Goal: Use online tool/utility: Utilize a website feature to perform a specific function

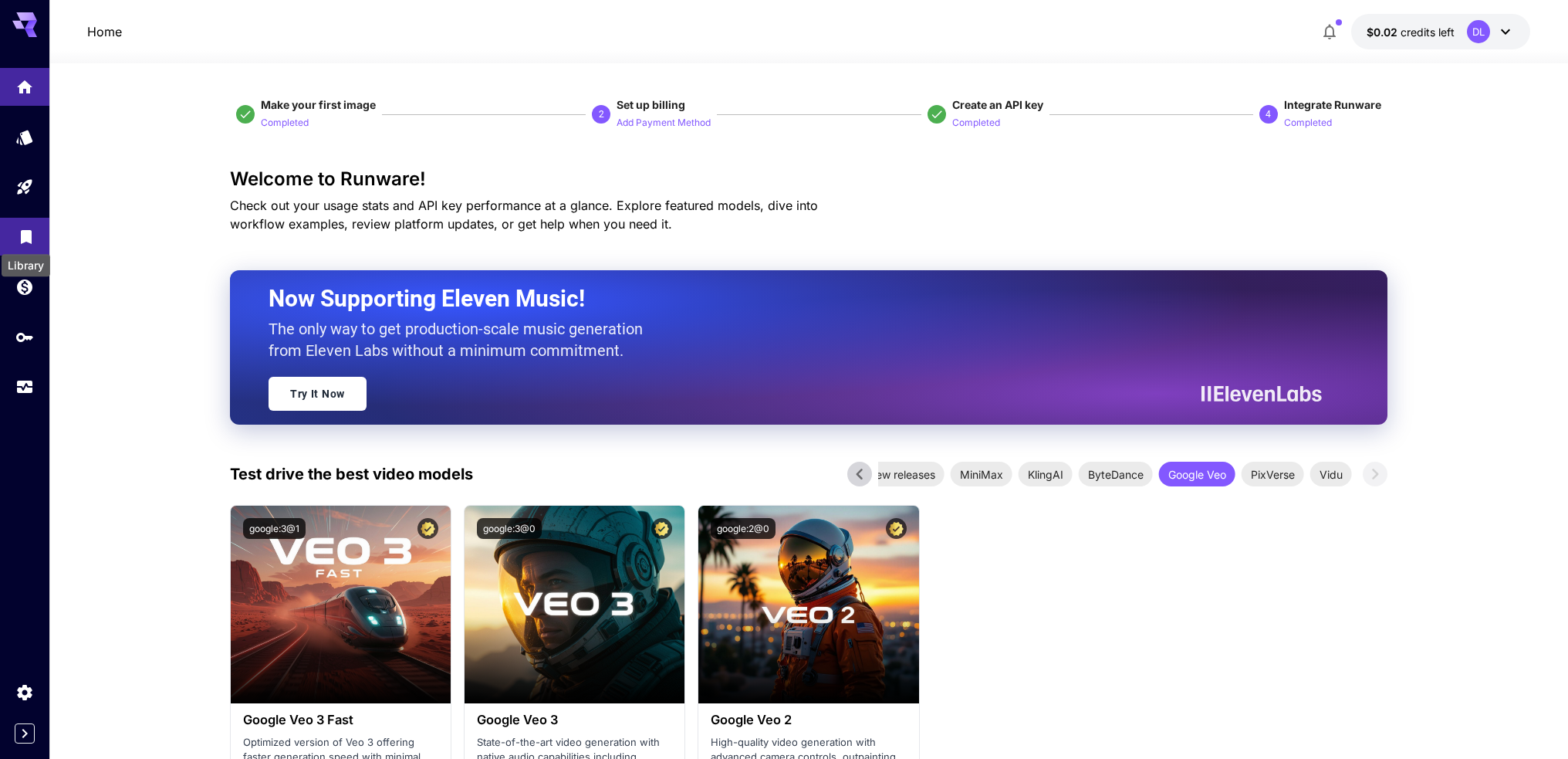
click at [22, 235] on icon "Library" at bounding box center [26, 231] width 11 height 14
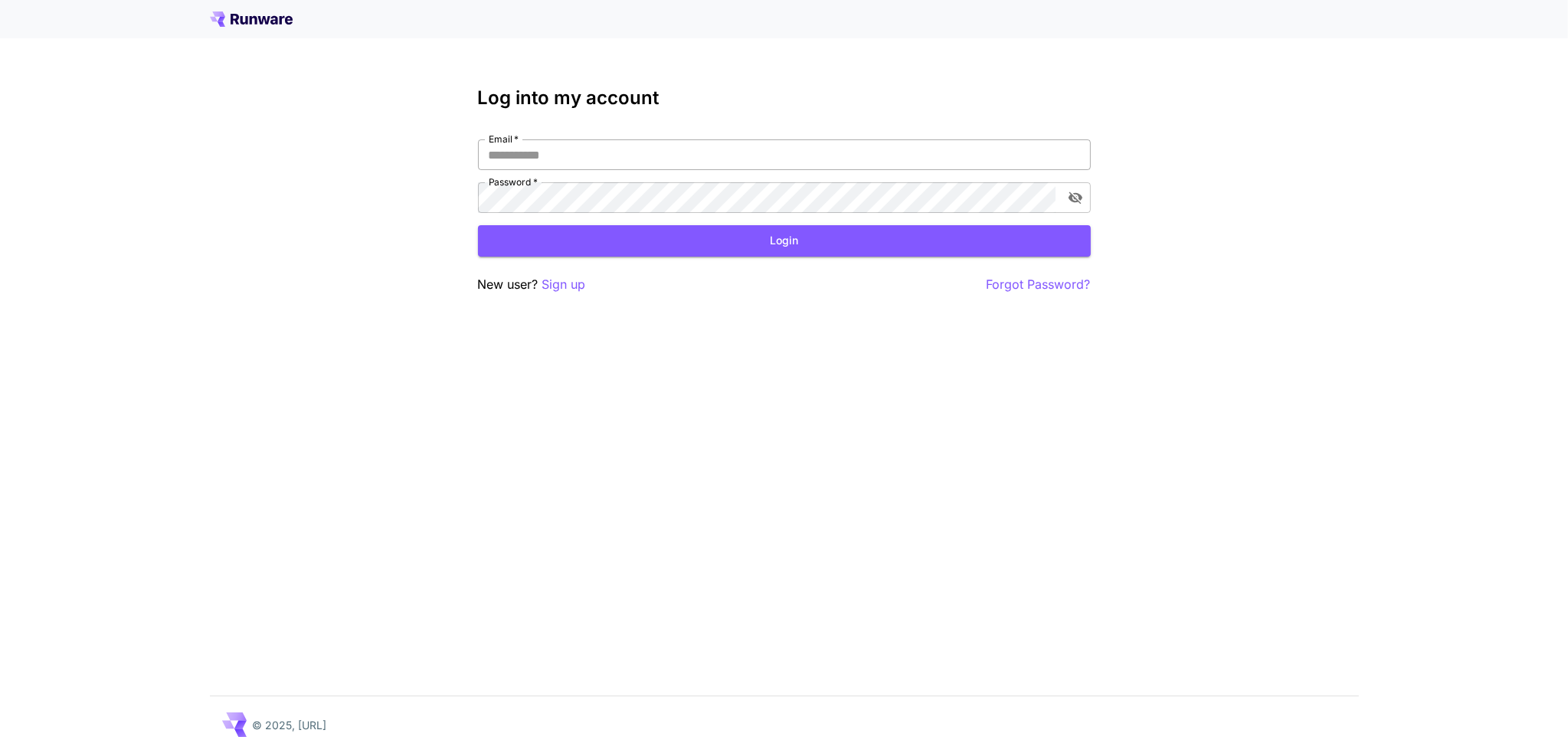
type input "**********"
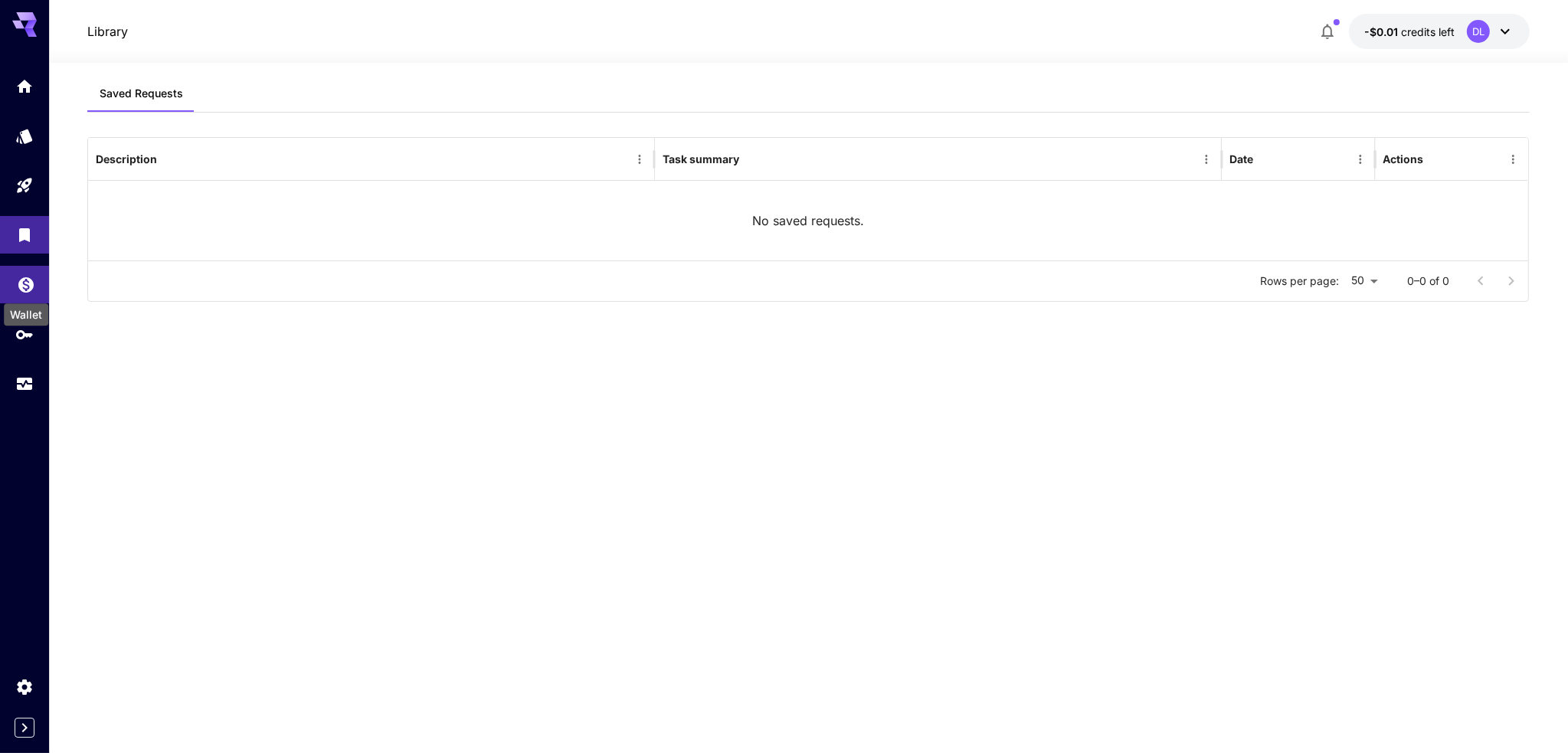
click at [29, 289] on icon "Wallet" at bounding box center [26, 283] width 19 height 19
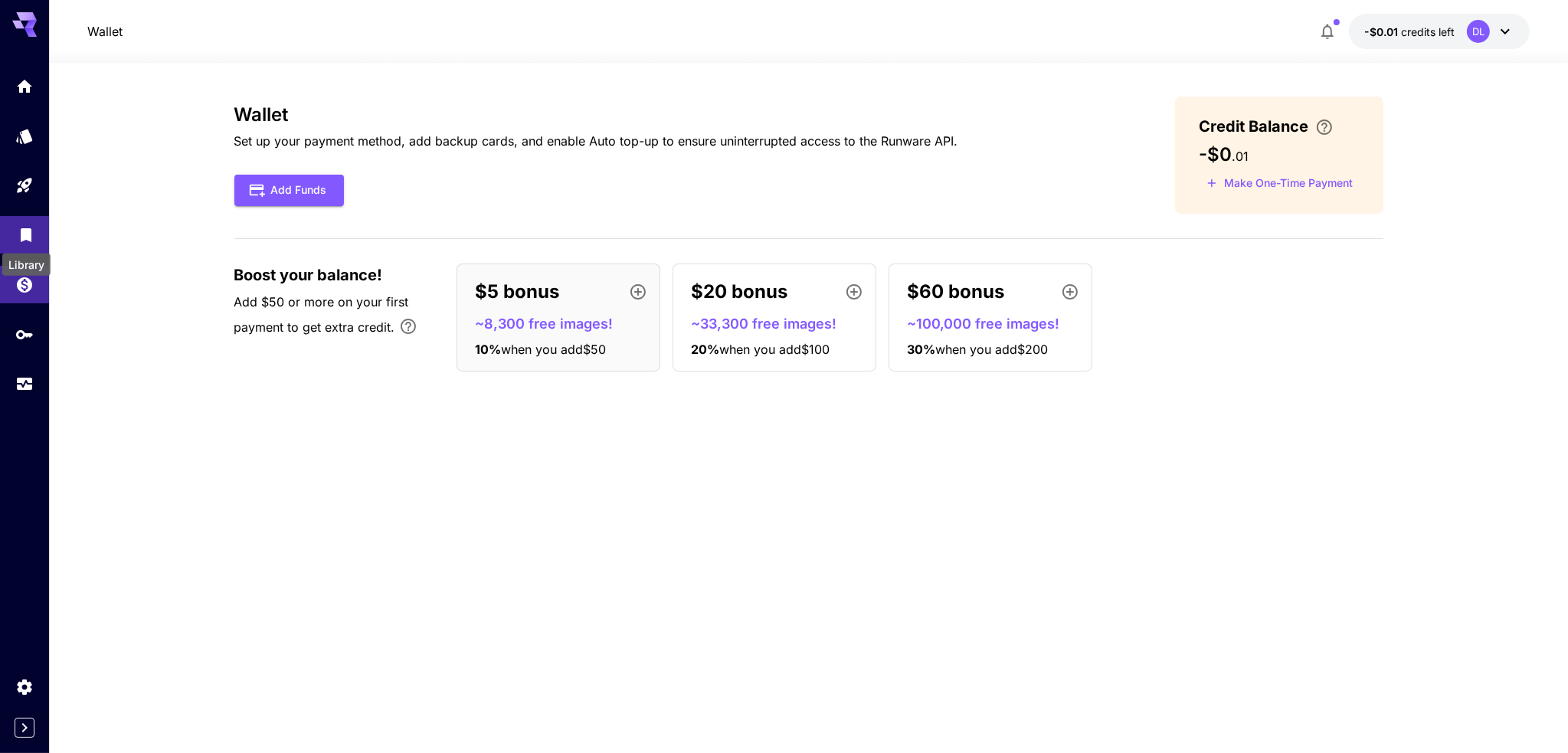
click at [32, 225] on div "Library" at bounding box center [26, 230] width 19 height 19
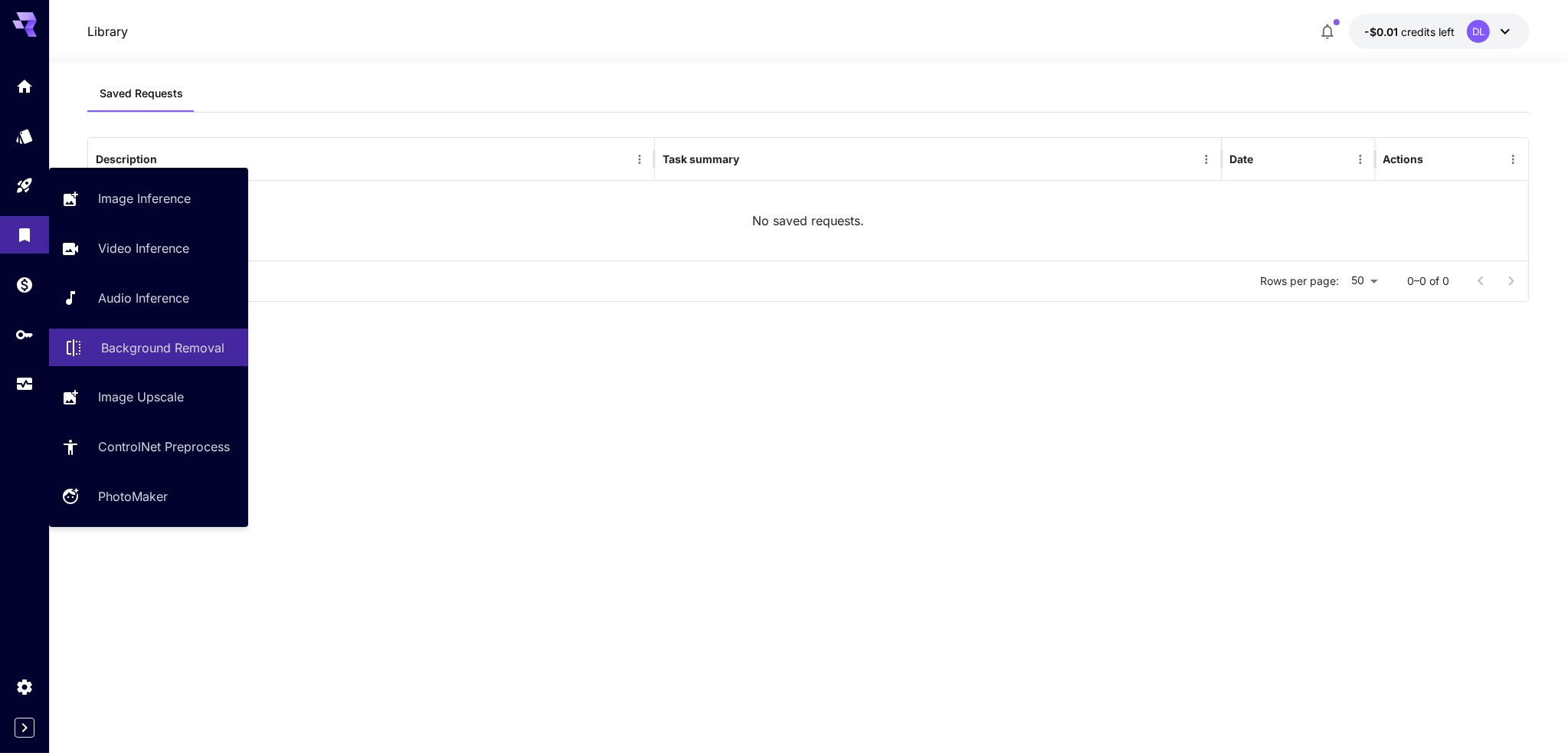
click at [157, 348] on p "Background Removal" at bounding box center [163, 347] width 123 height 19
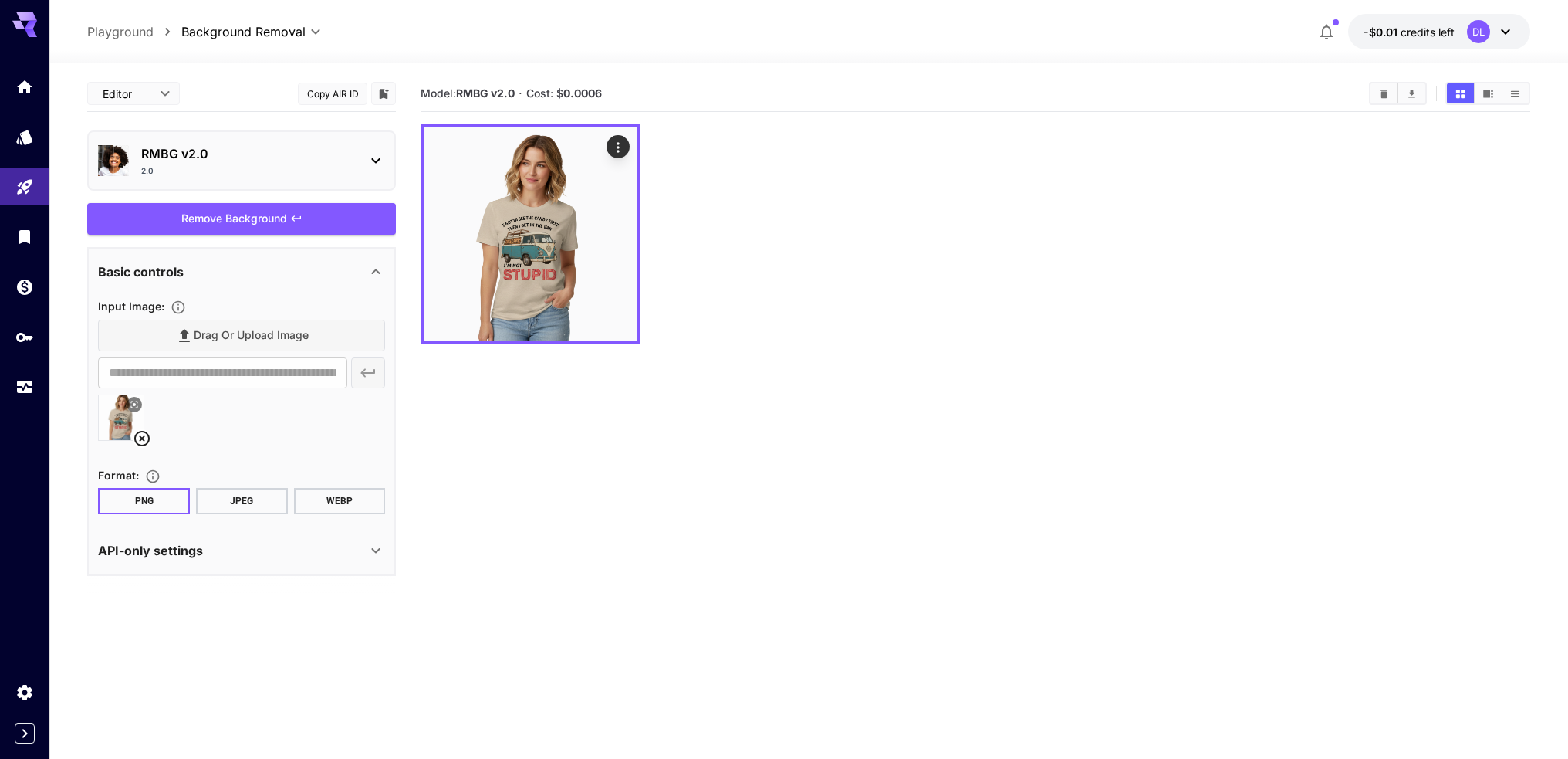
click at [363, 165] on div "RMBG v2.0 2.0" at bounding box center [241, 160] width 287 height 45
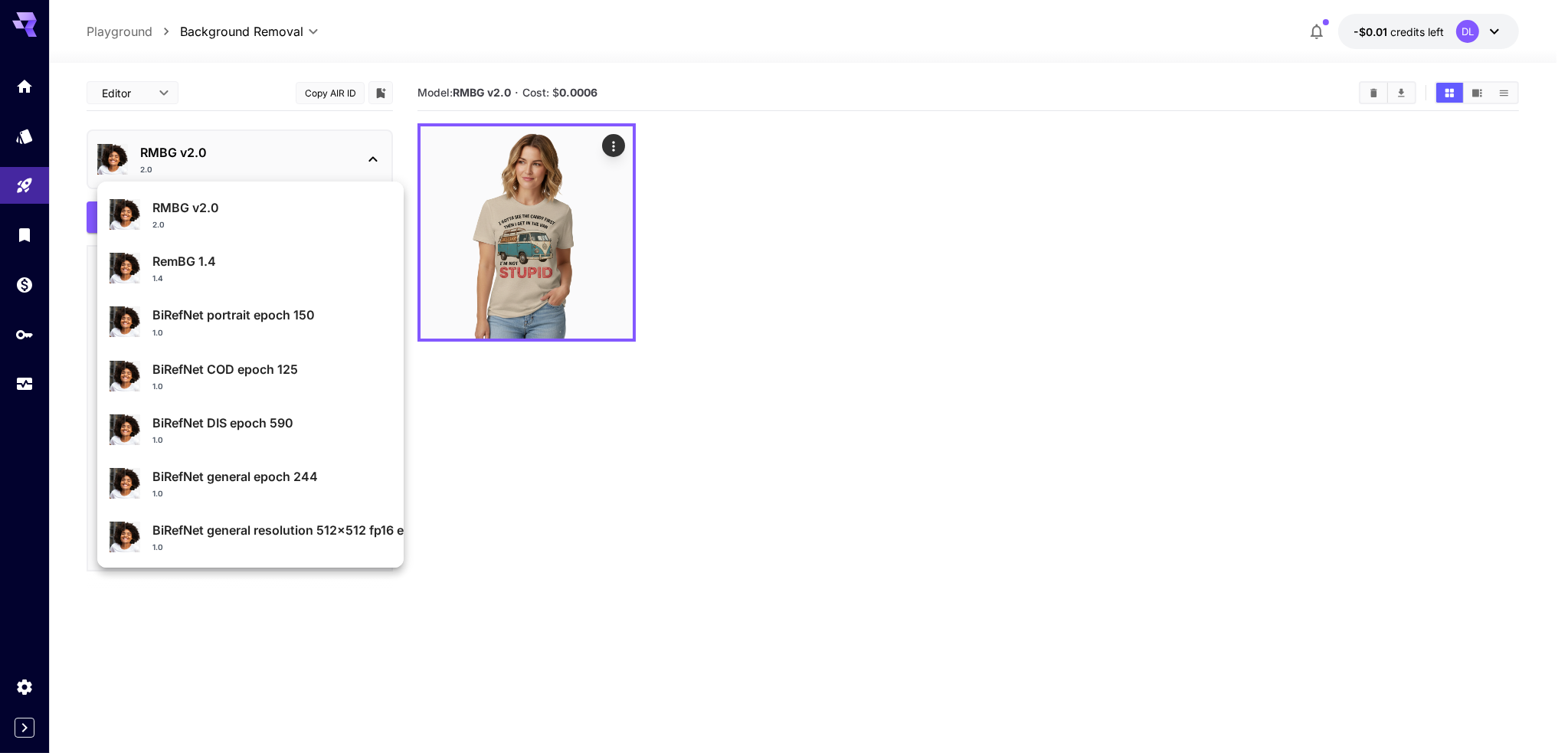
click at [756, 448] on div at bounding box center [784, 376] width 1568 height 753
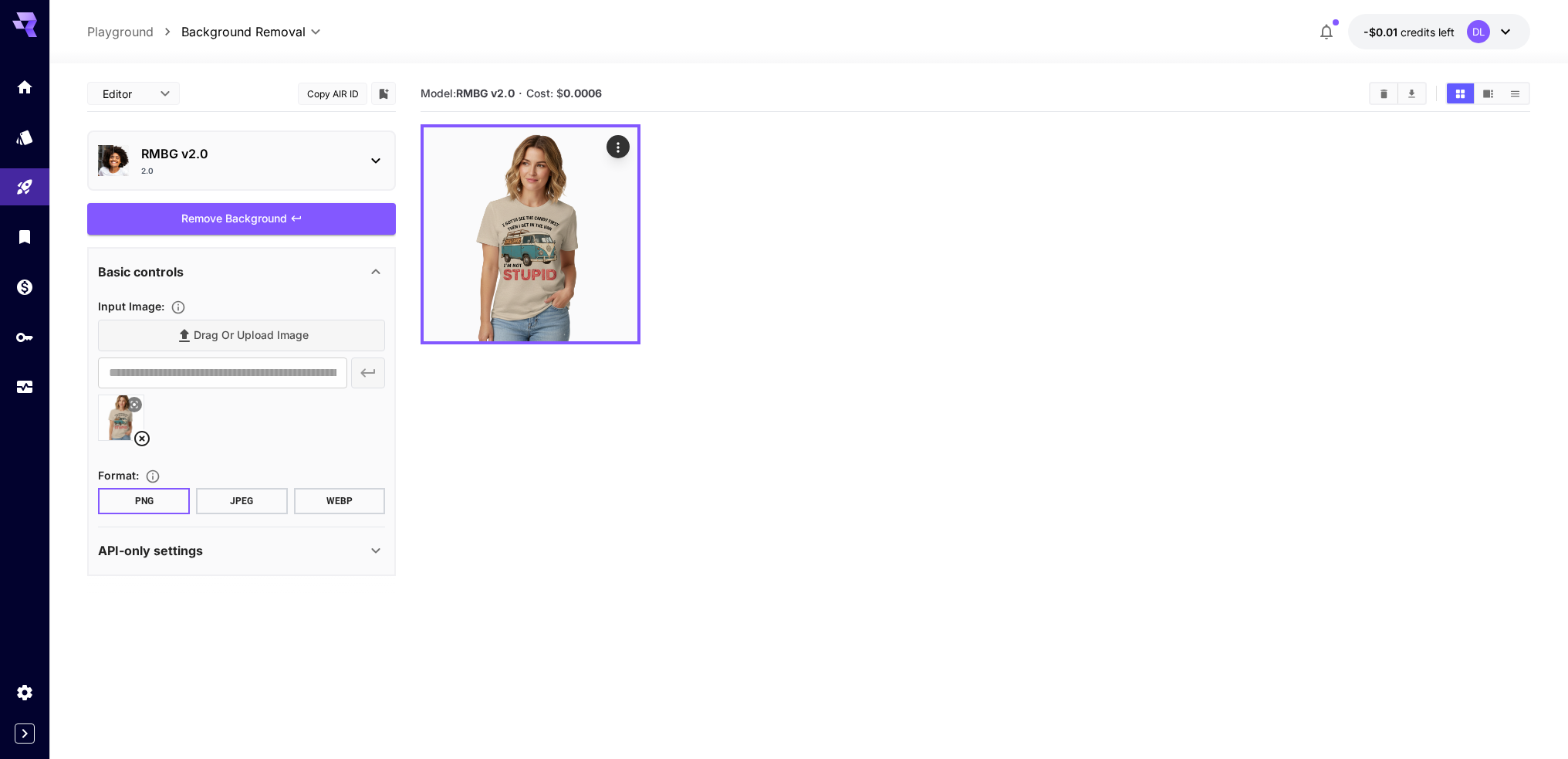
click at [349, 141] on div "RMBG v2.0 2.0" at bounding box center [241, 160] width 287 height 45
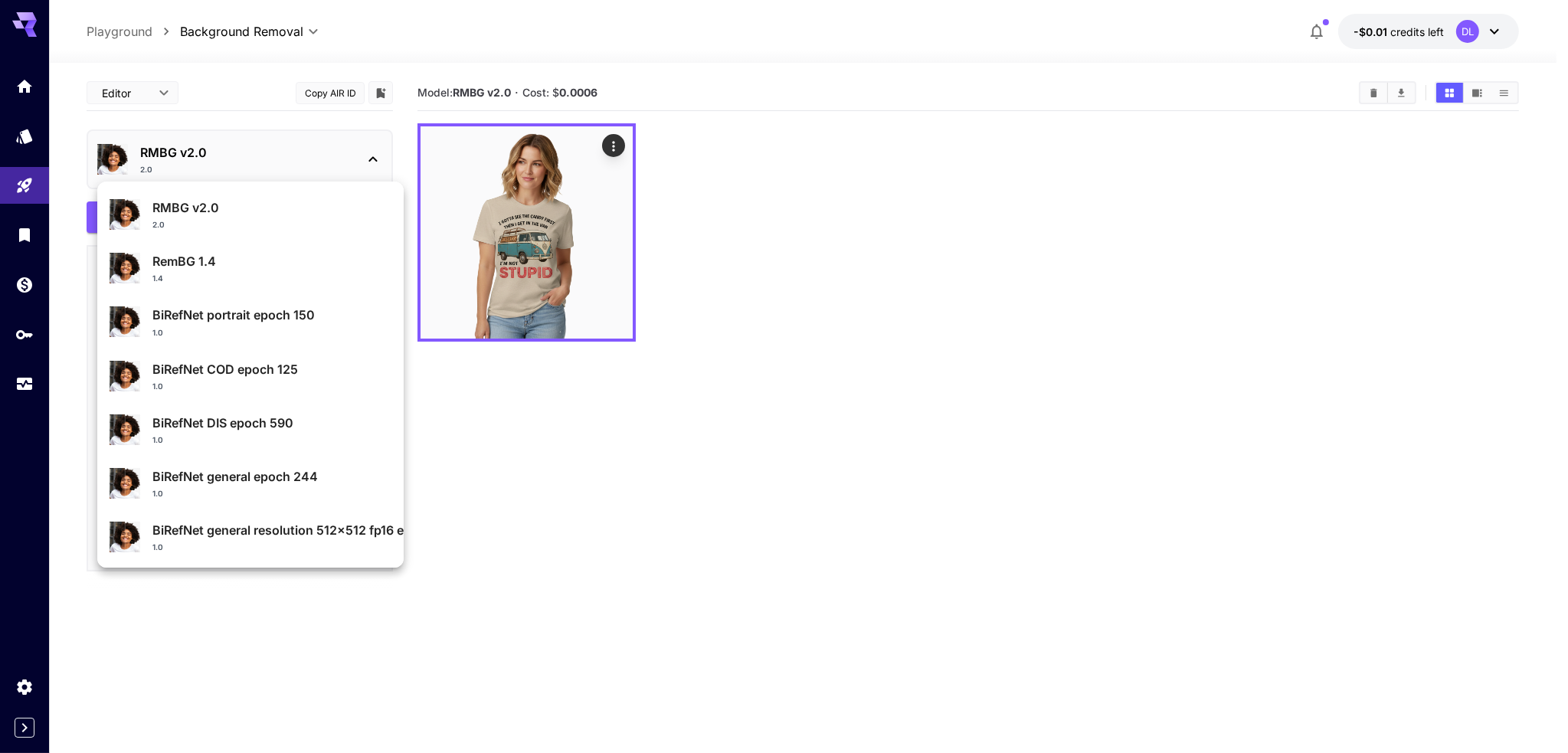
click at [256, 252] on p "RemBG 1.4" at bounding box center [272, 261] width 239 height 19
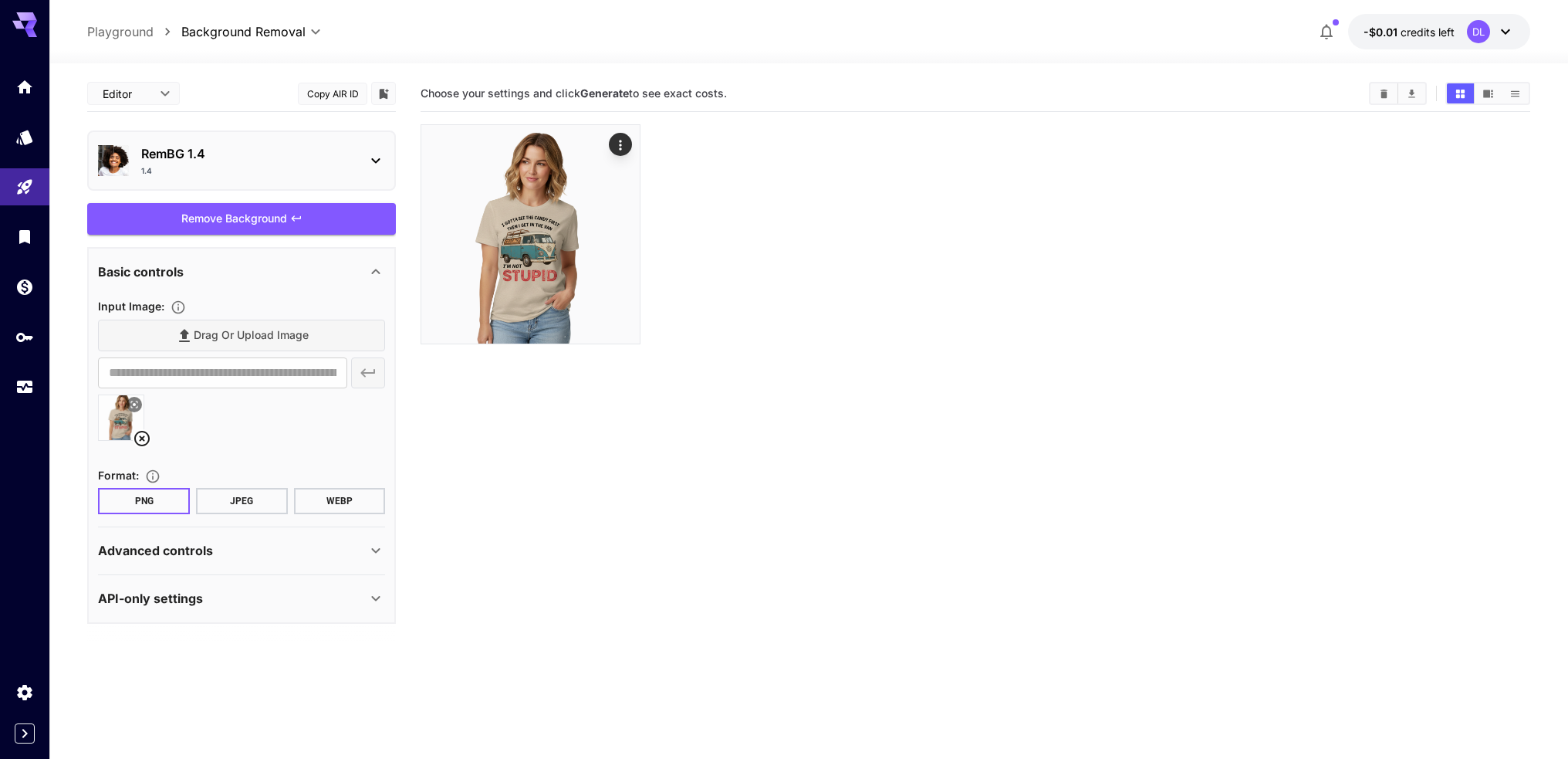
click at [343, 170] on div "1.4" at bounding box center [248, 170] width 213 height 12
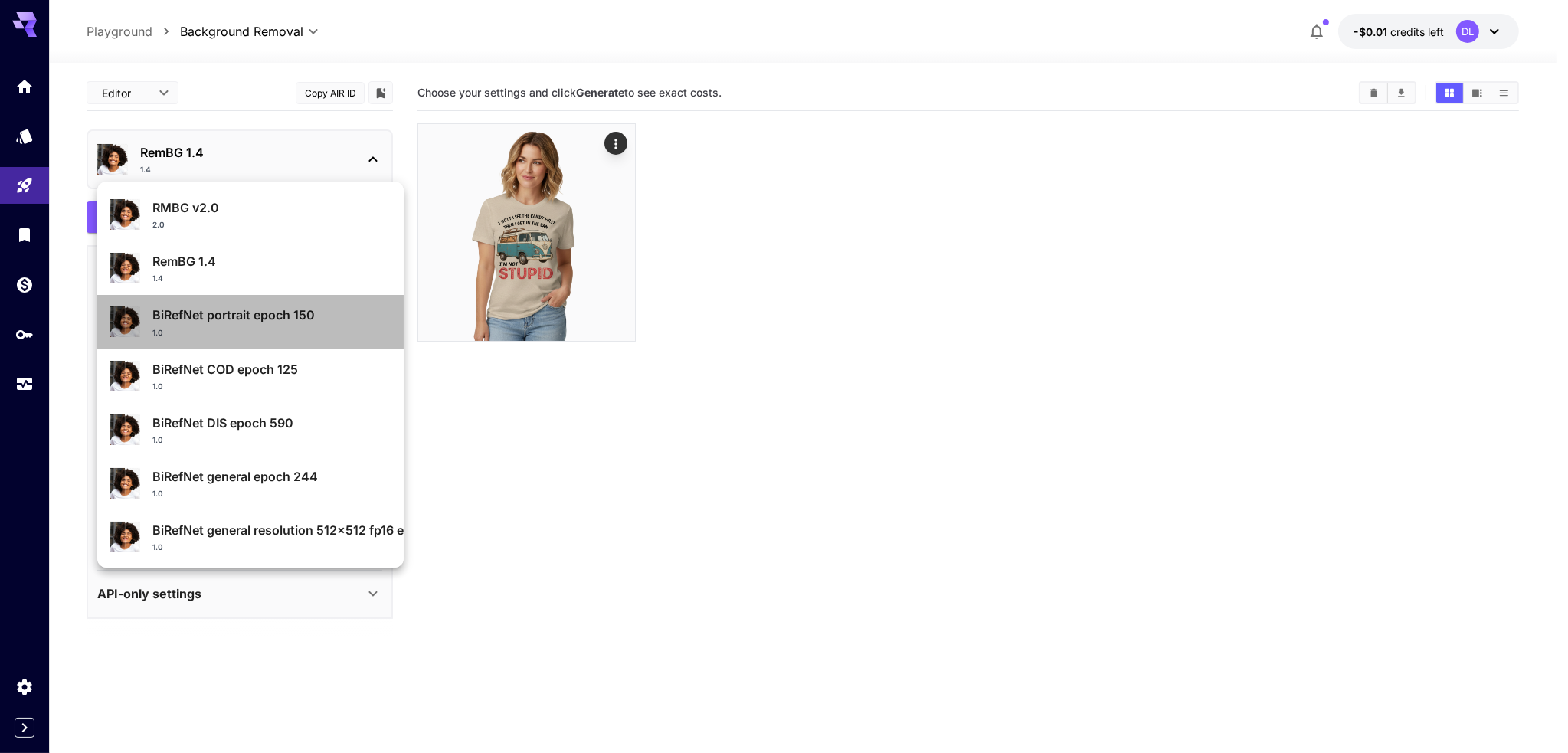
click at [347, 325] on div "BiRefNet portrait epoch 150 1.0" at bounding box center [272, 322] width 239 height 32
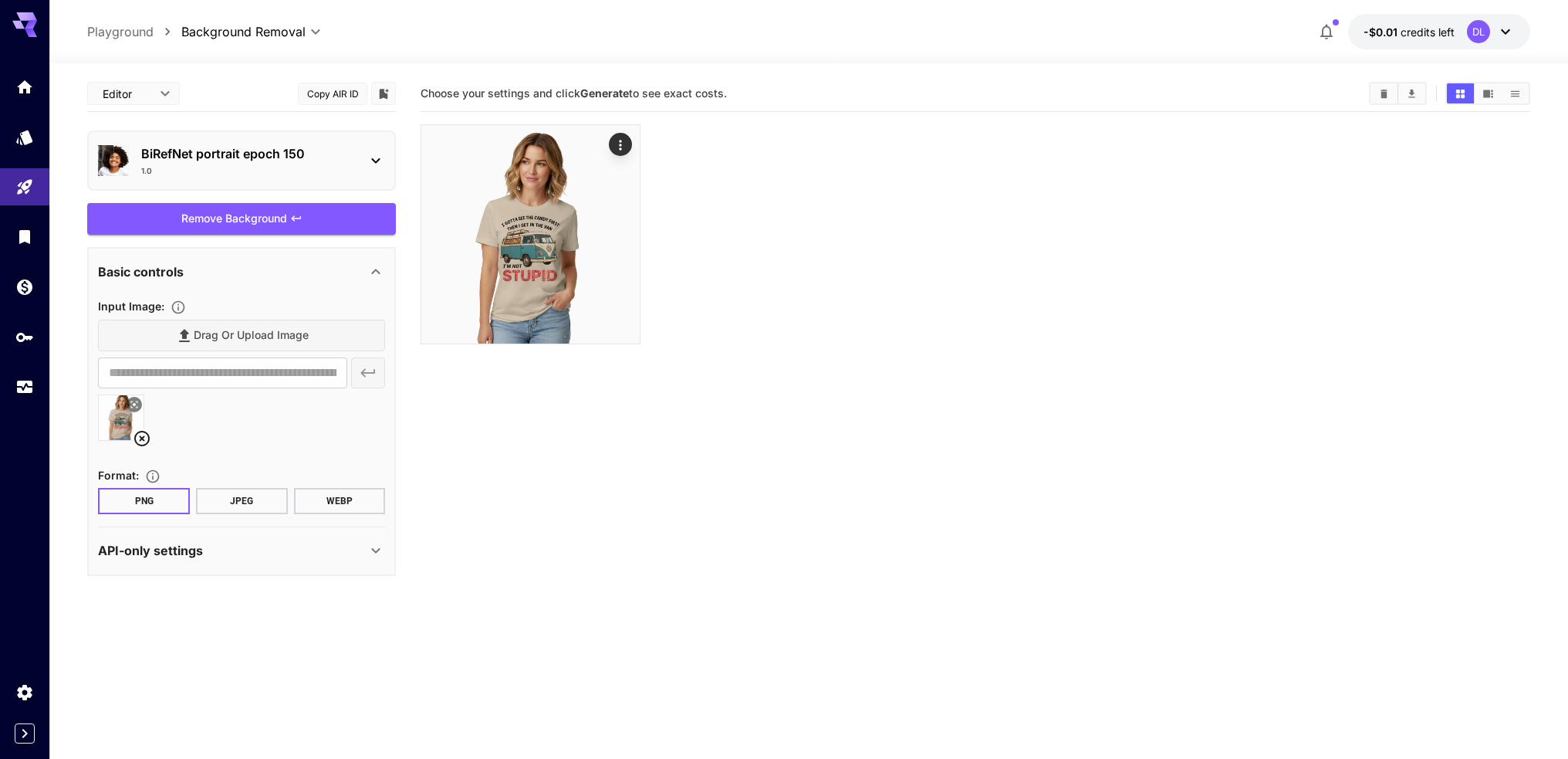
click at [237, 428] on div at bounding box center [241, 423] width 287 height 59
click at [259, 501] on button "JPEG" at bounding box center [242, 501] width 92 height 26
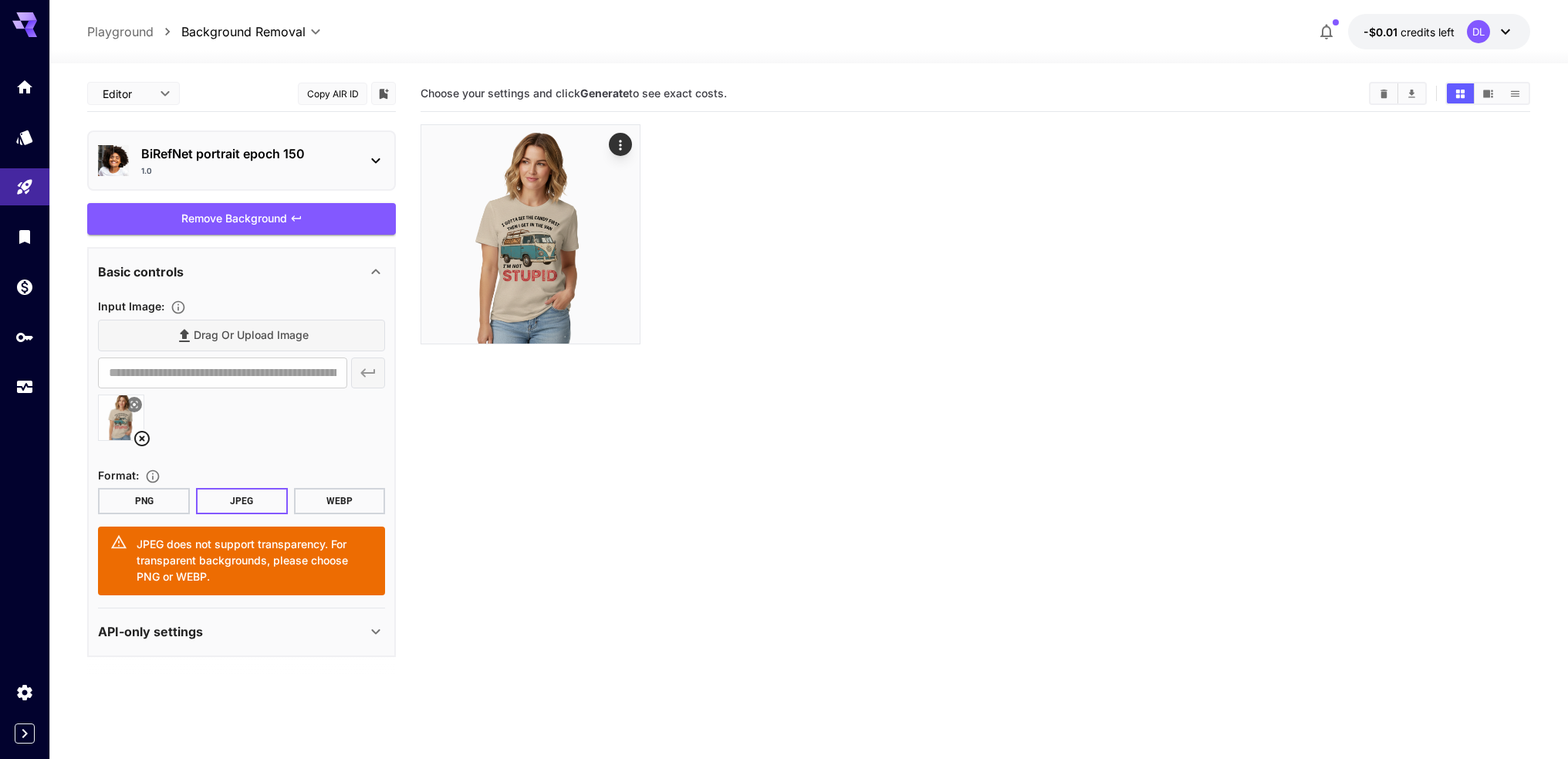
click at [355, 498] on button "WEBP" at bounding box center [340, 501] width 92 height 26
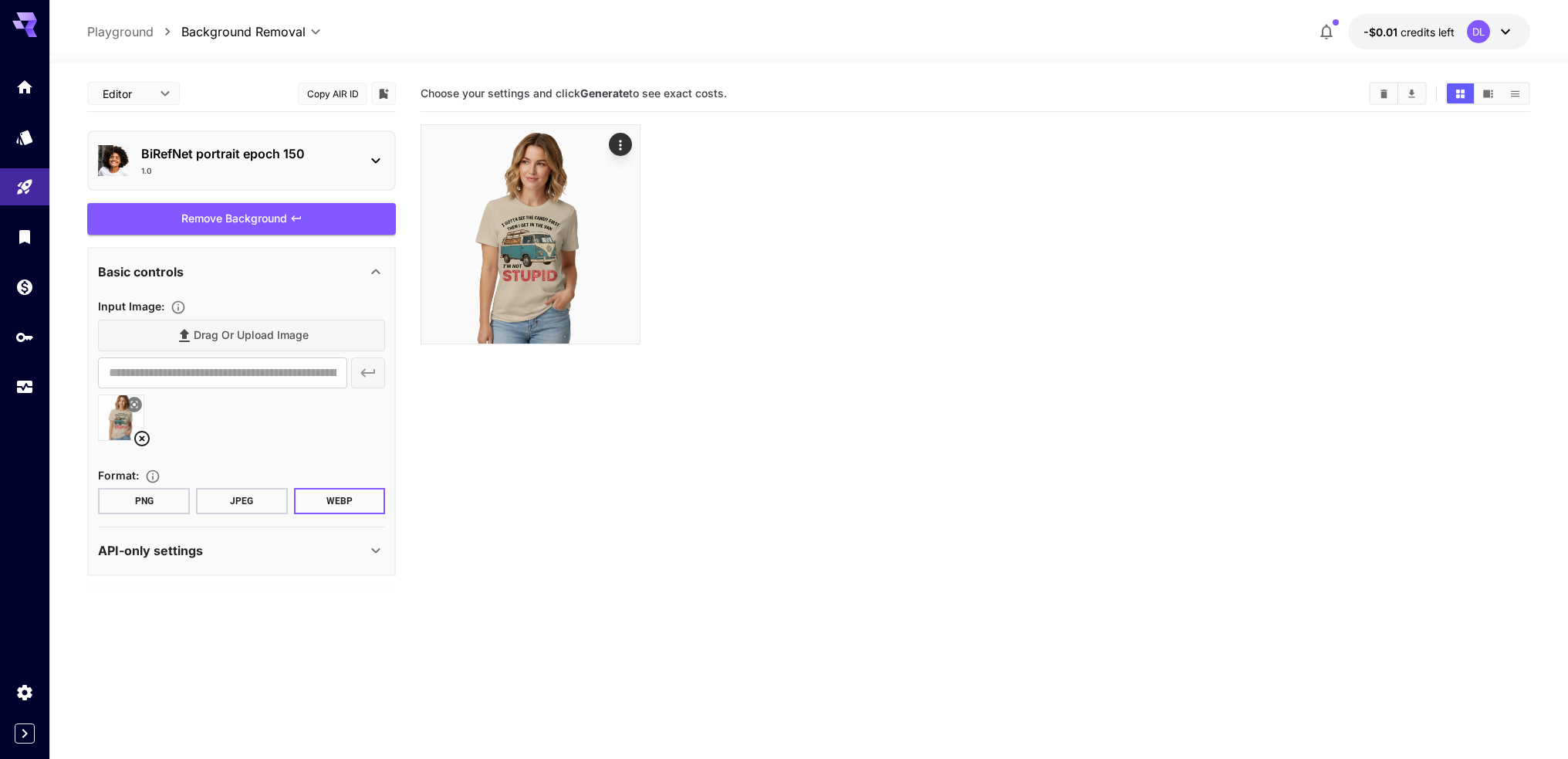
click at [164, 496] on button "PNG" at bounding box center [144, 501] width 92 height 26
click at [228, 145] on p "BiRefNet portrait epoch 150" at bounding box center [248, 153] width 213 height 19
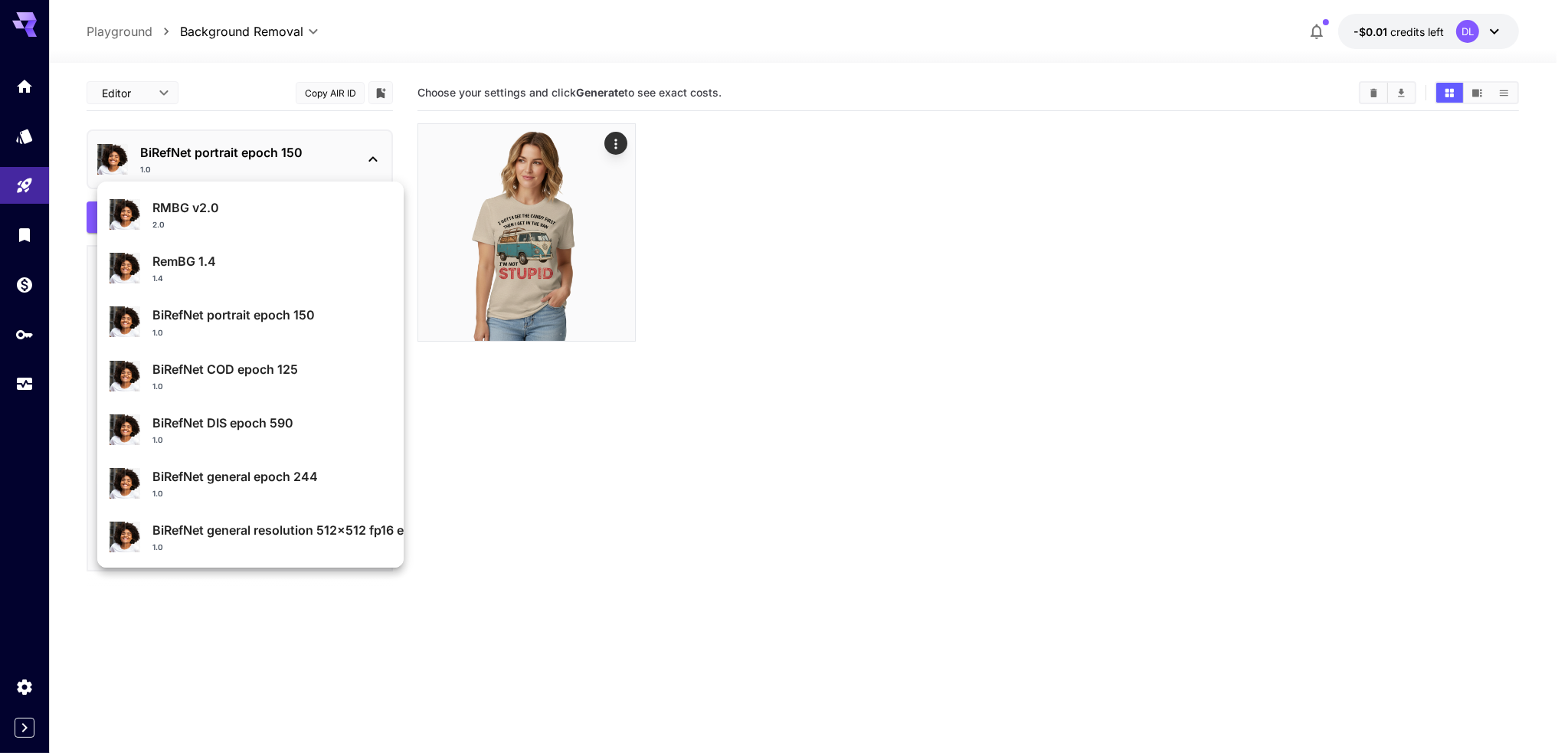
click at [245, 208] on p "RMBG v2.0" at bounding box center [272, 207] width 239 height 19
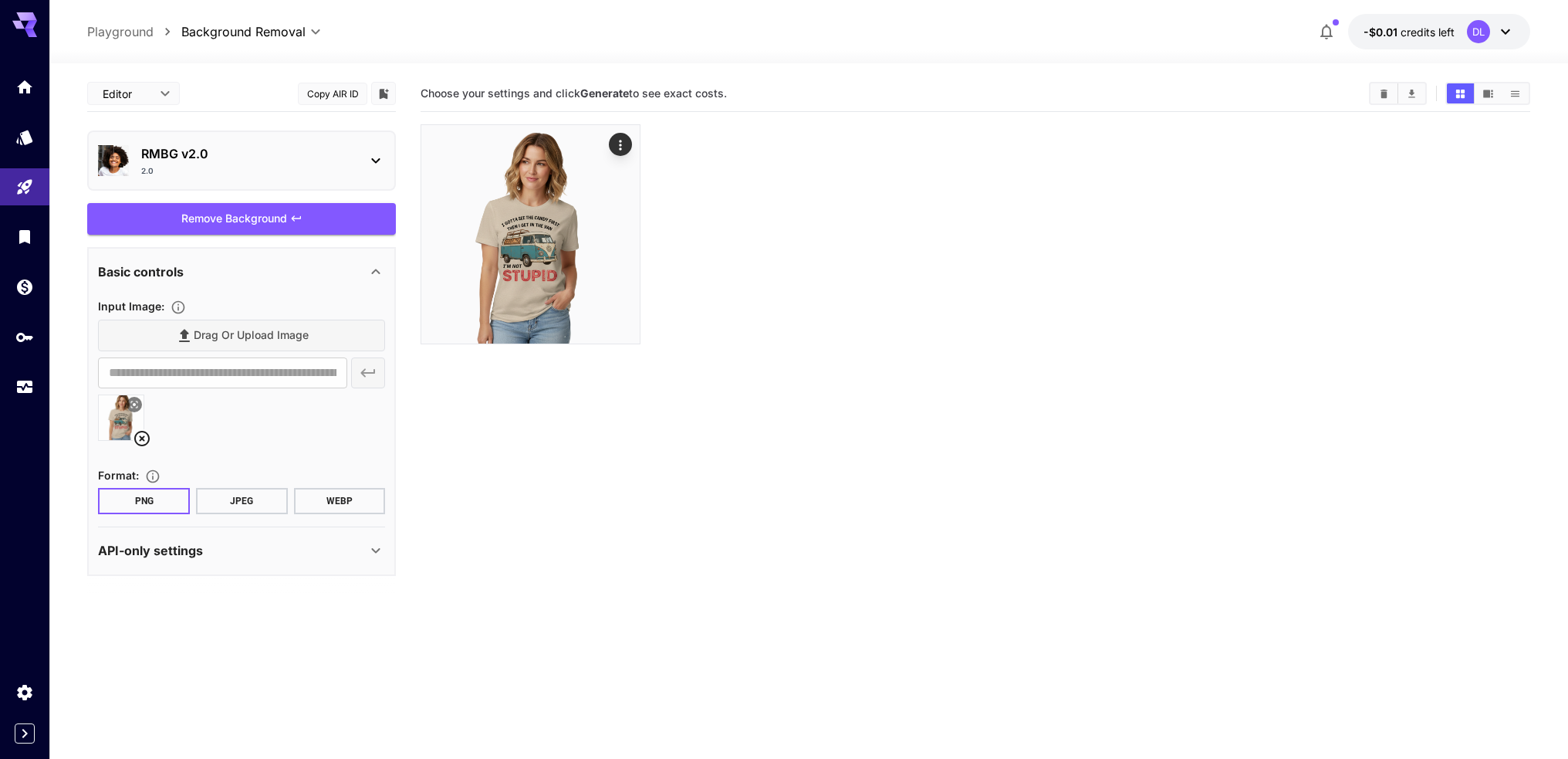
click at [533, 461] on section "Choose your settings and click Generate to see exact costs." at bounding box center [975, 455] width 1110 height 759
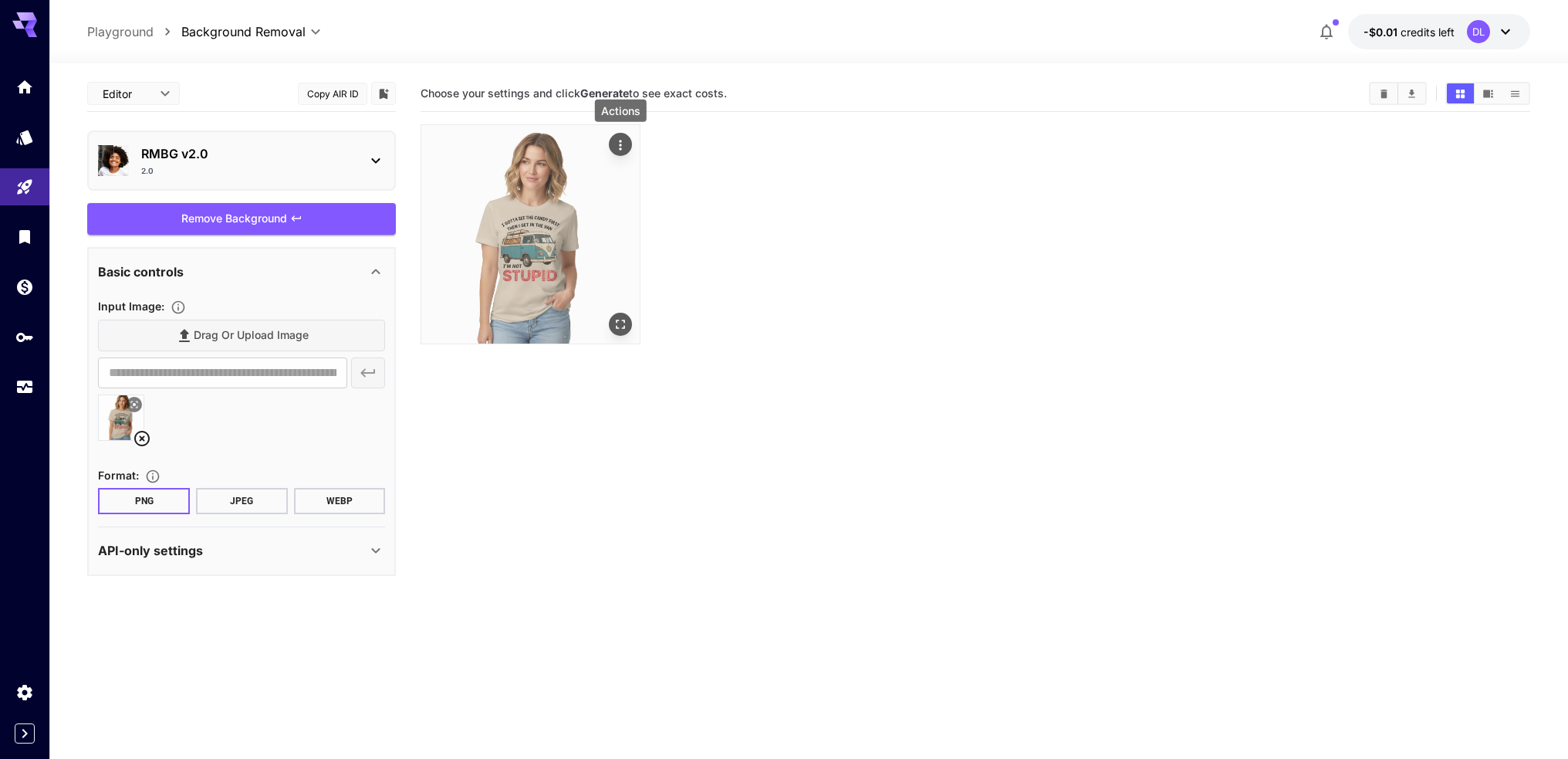
click at [614, 139] on icon "Actions" at bounding box center [620, 145] width 15 height 15
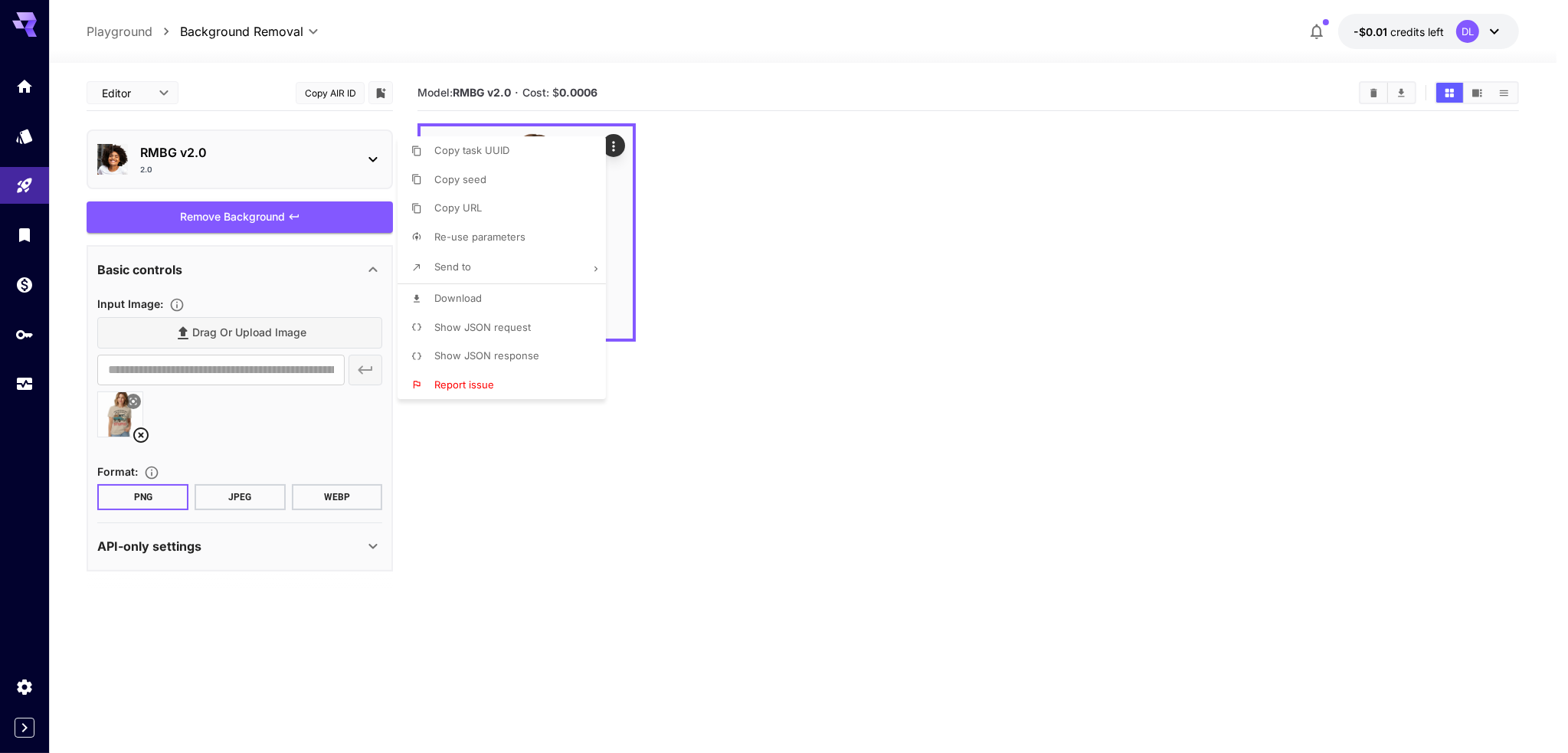
click at [752, 238] on div at bounding box center [784, 376] width 1568 height 753
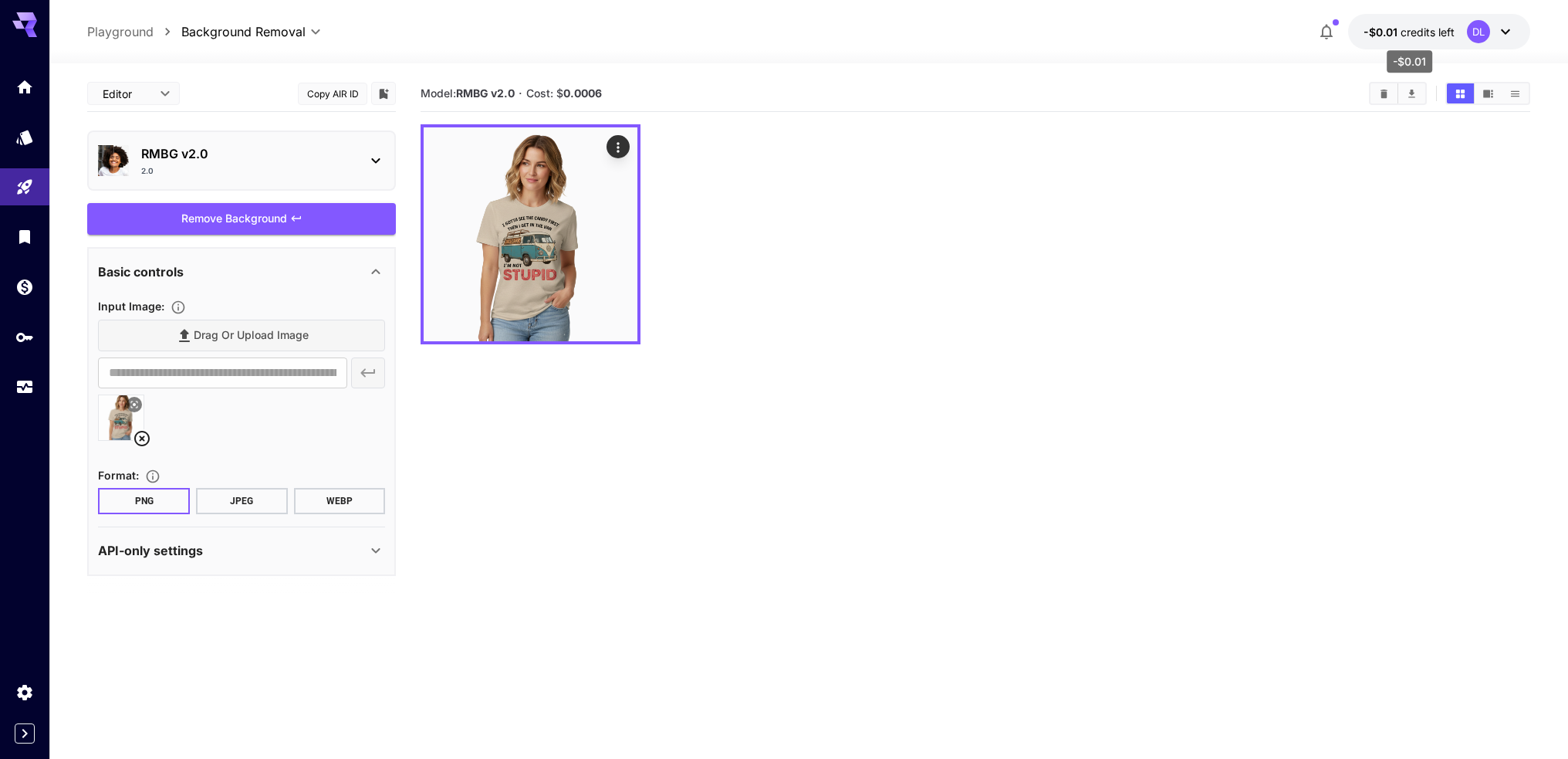
click at [1446, 33] on span "credits left" at bounding box center [1428, 32] width 54 height 14
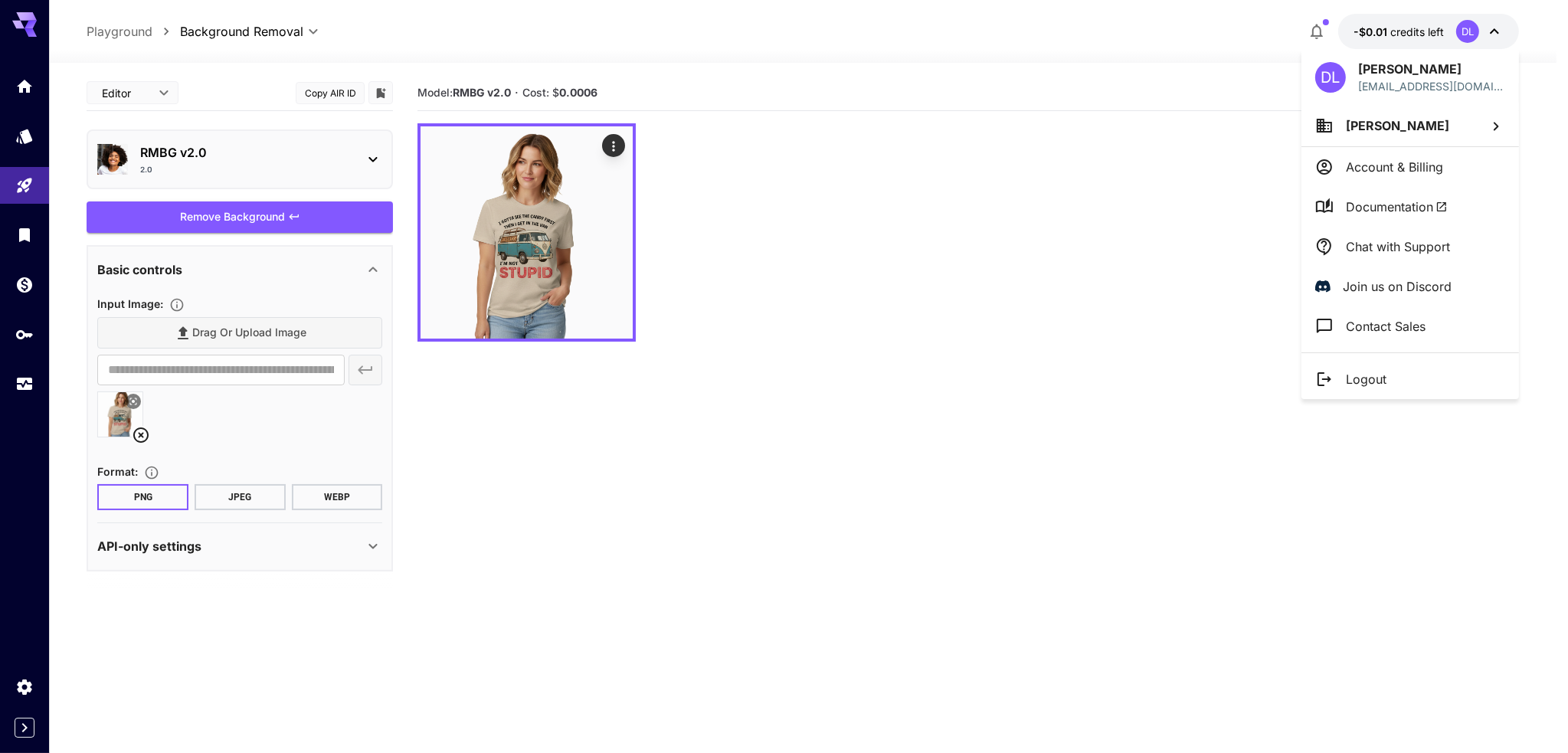
click at [859, 234] on div at bounding box center [784, 376] width 1568 height 753
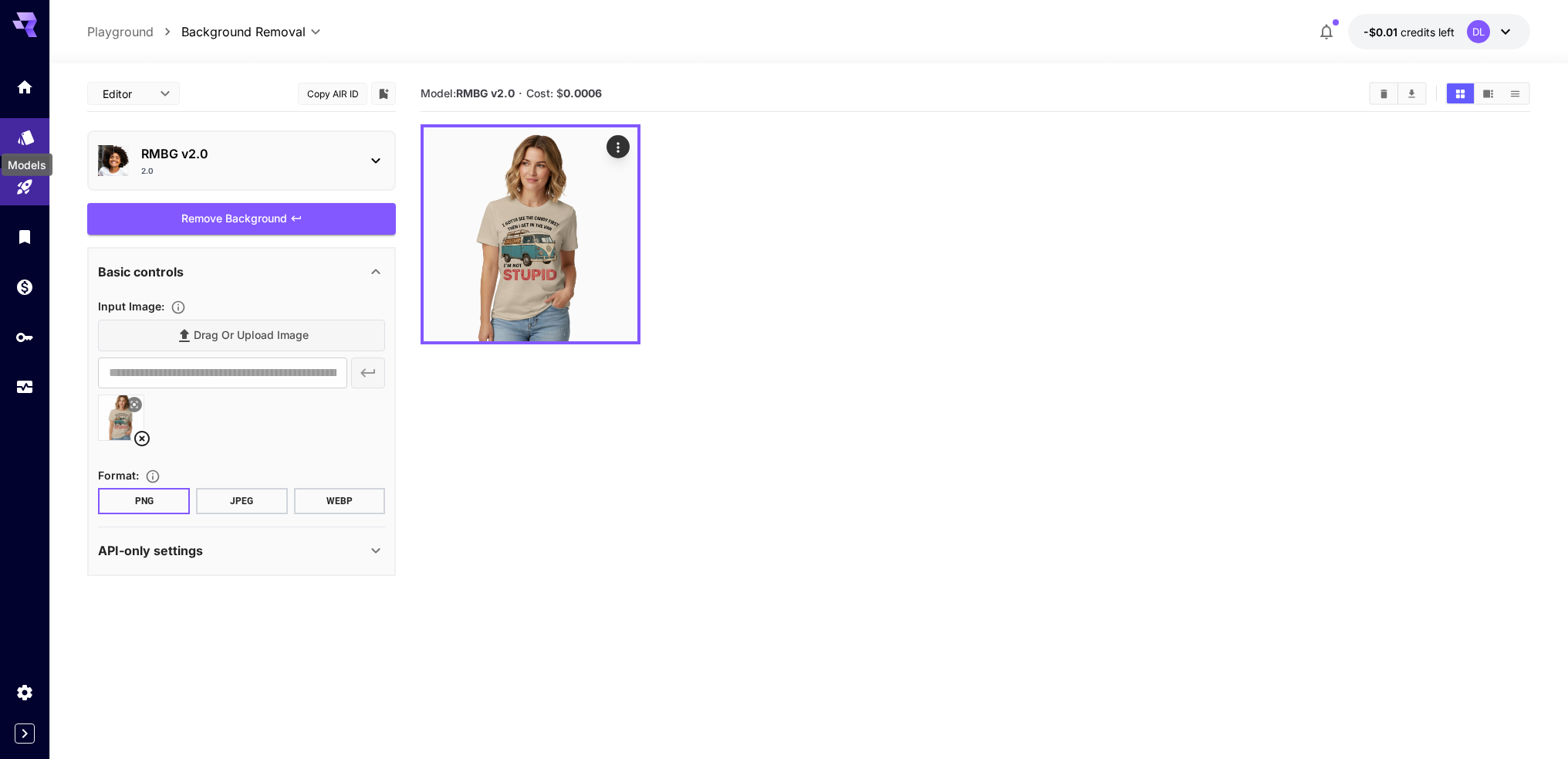
click at [28, 136] on icon "Models" at bounding box center [26, 134] width 16 height 14
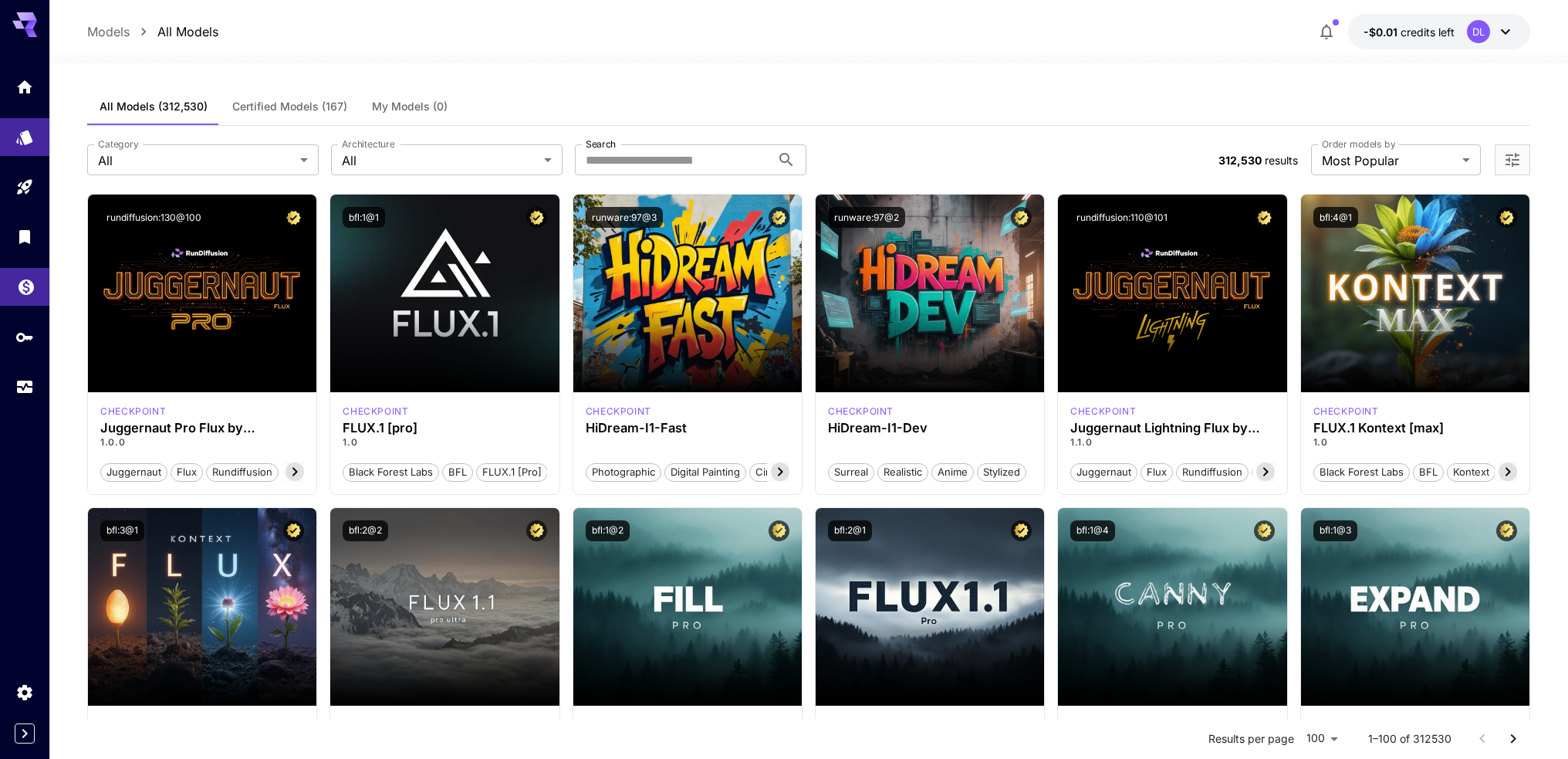
click at [19, 297] on link at bounding box center [24, 286] width 50 height 38
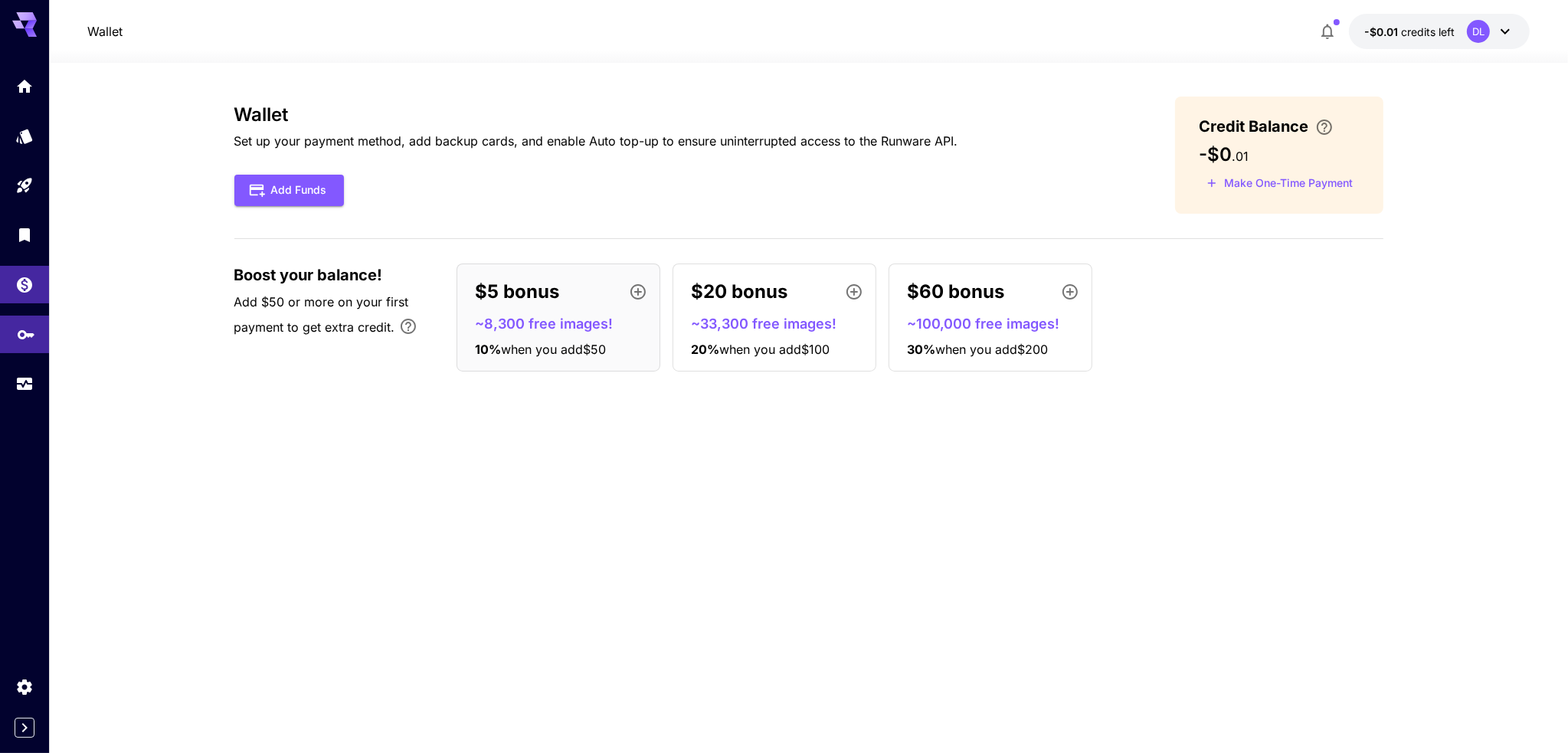
click at [26, 351] on link at bounding box center [24, 334] width 49 height 38
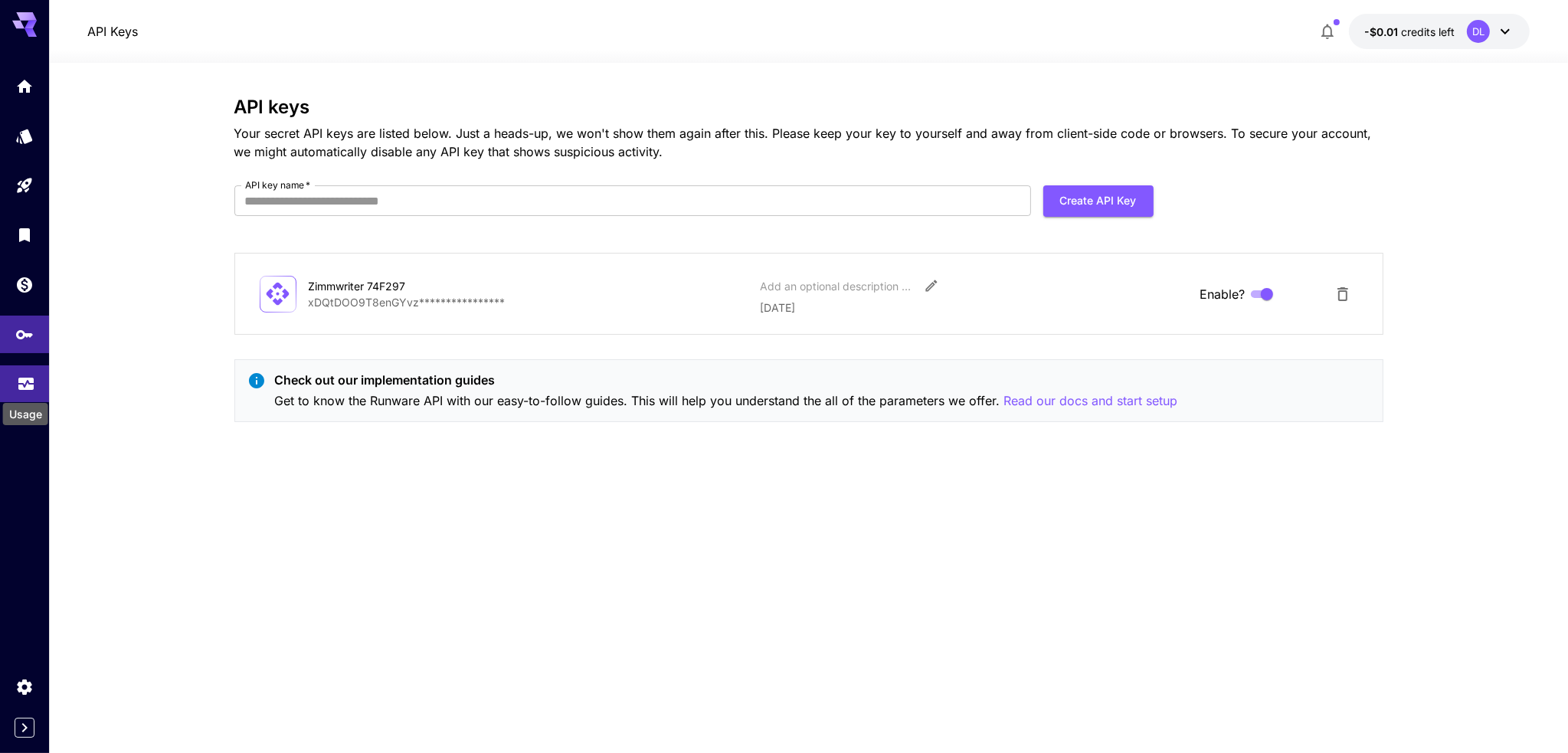
click at [19, 389] on icon "Usage" at bounding box center [26, 380] width 19 height 19
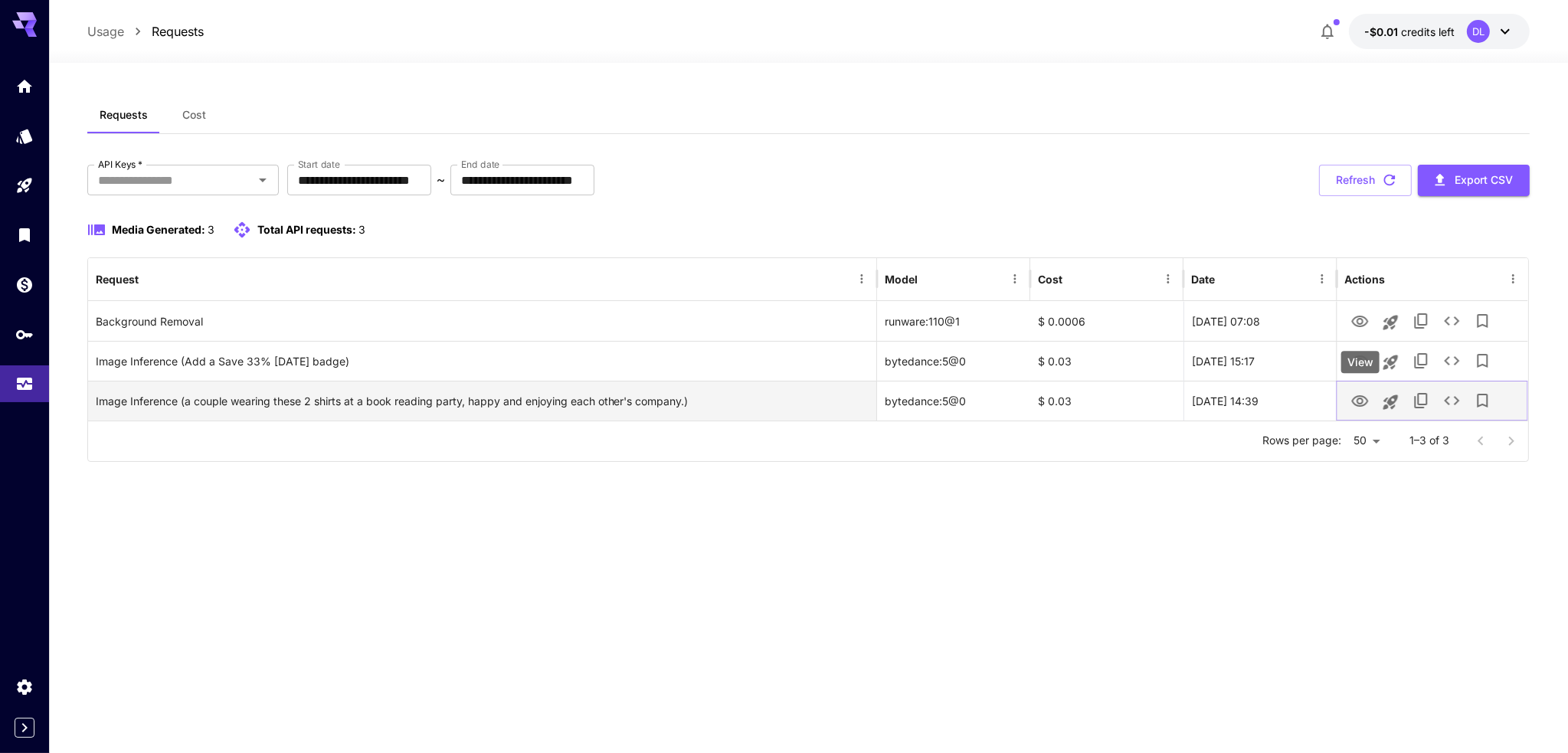
click at [1357, 401] on icon "View" at bounding box center [1360, 400] width 17 height 12
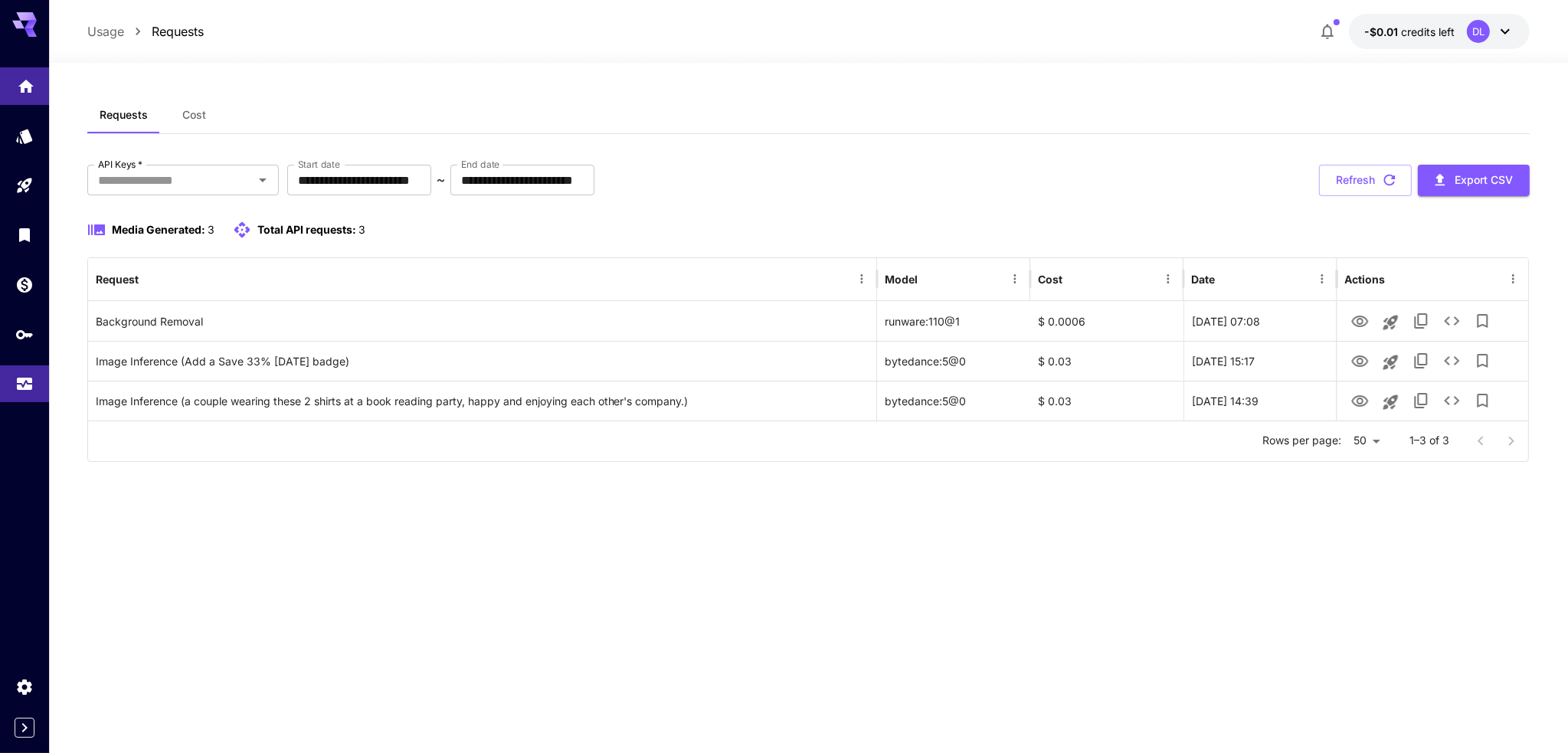
click at [23, 99] on link at bounding box center [24, 86] width 49 height 38
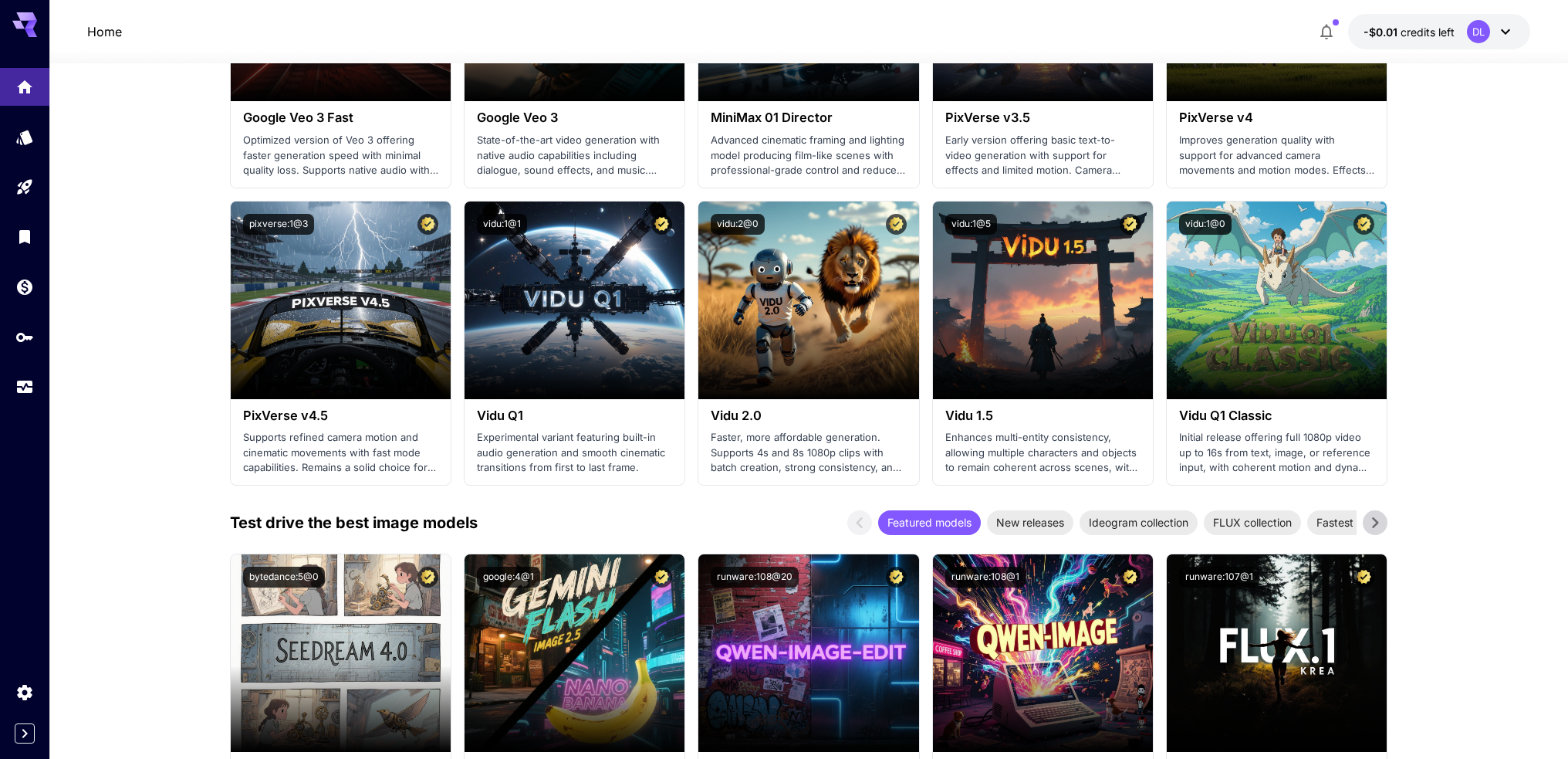
scroll to position [1312, 0]
